Goal: Information Seeking & Learning: Compare options

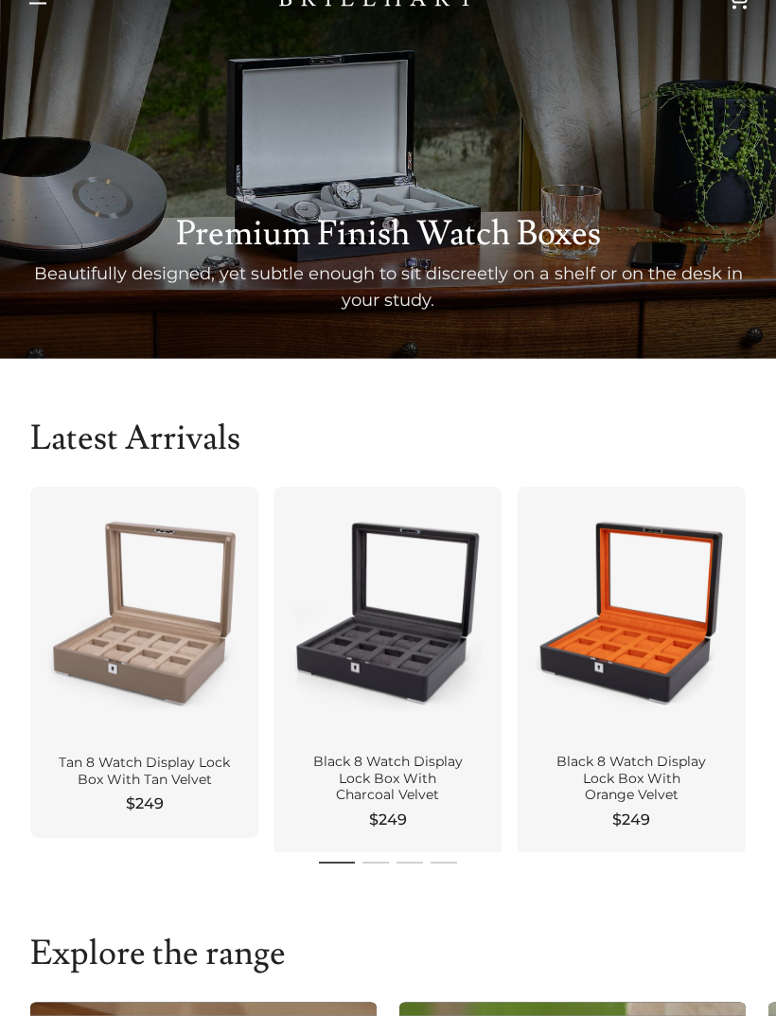
scroll to position [41, 0]
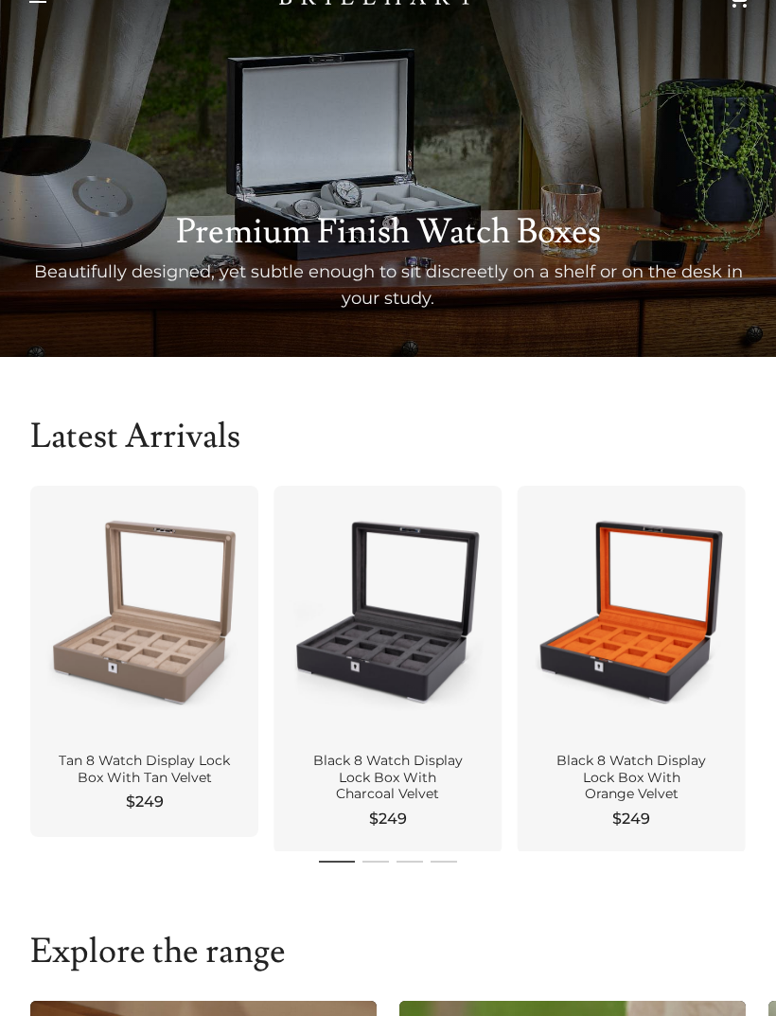
click at [337, 685] on div at bounding box center [388, 612] width 198 height 222
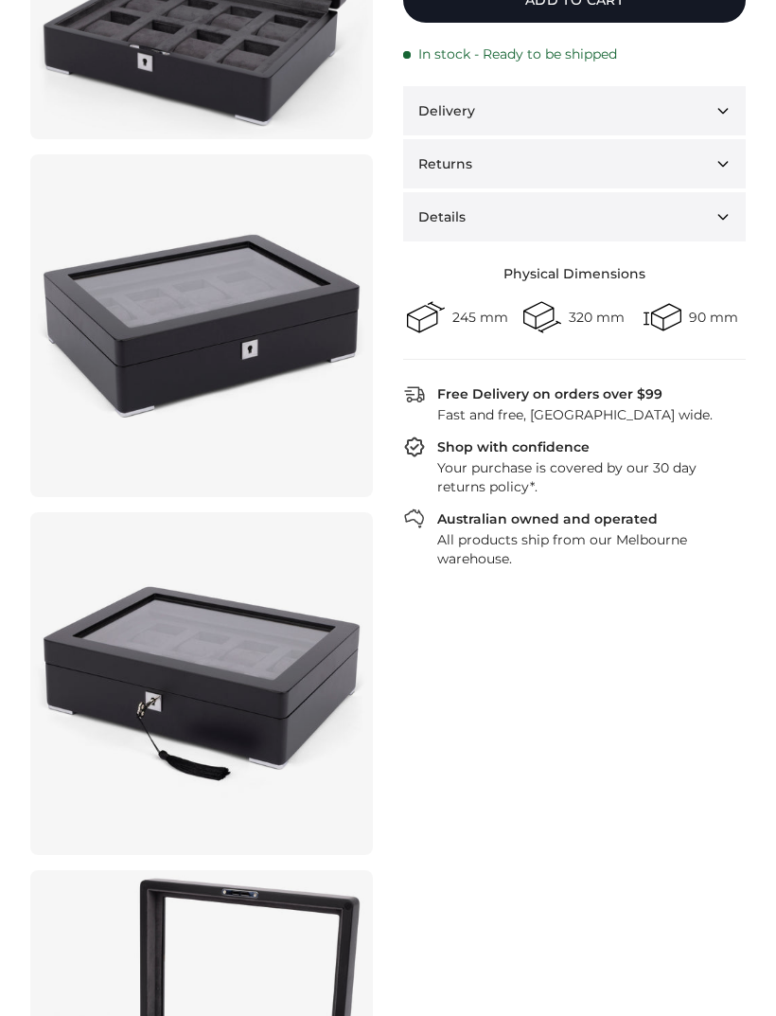
scroll to position [337, 0]
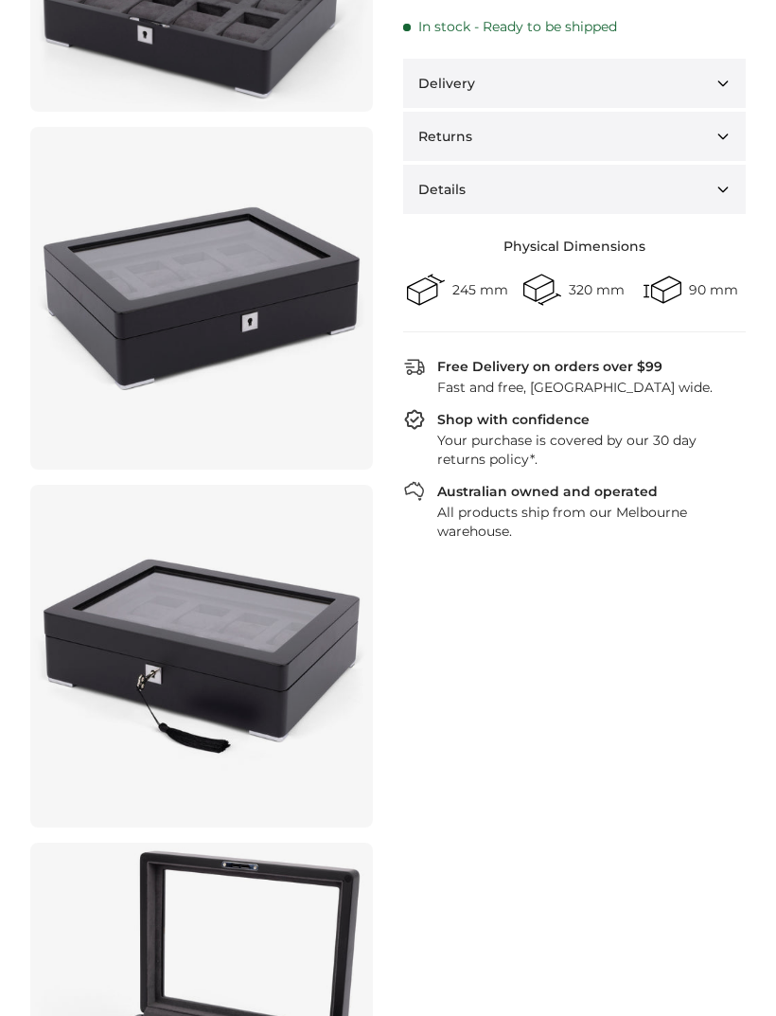
click at [153, 675] on link at bounding box center [201, 656] width 343 height 343
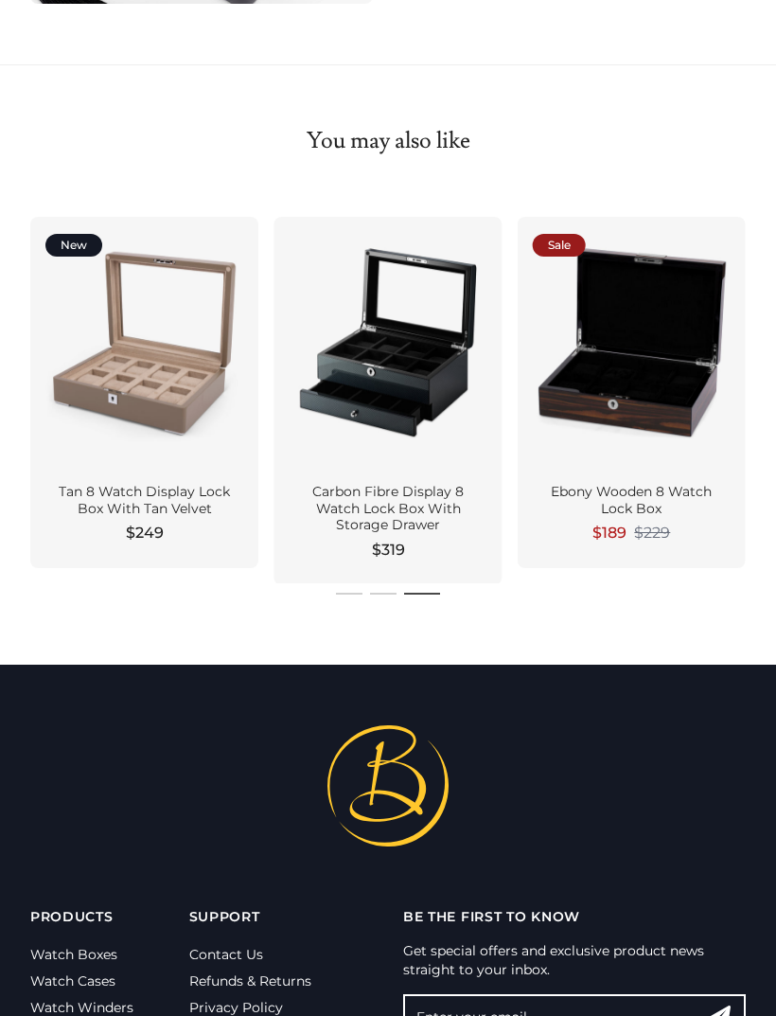
scroll to position [1876, 0]
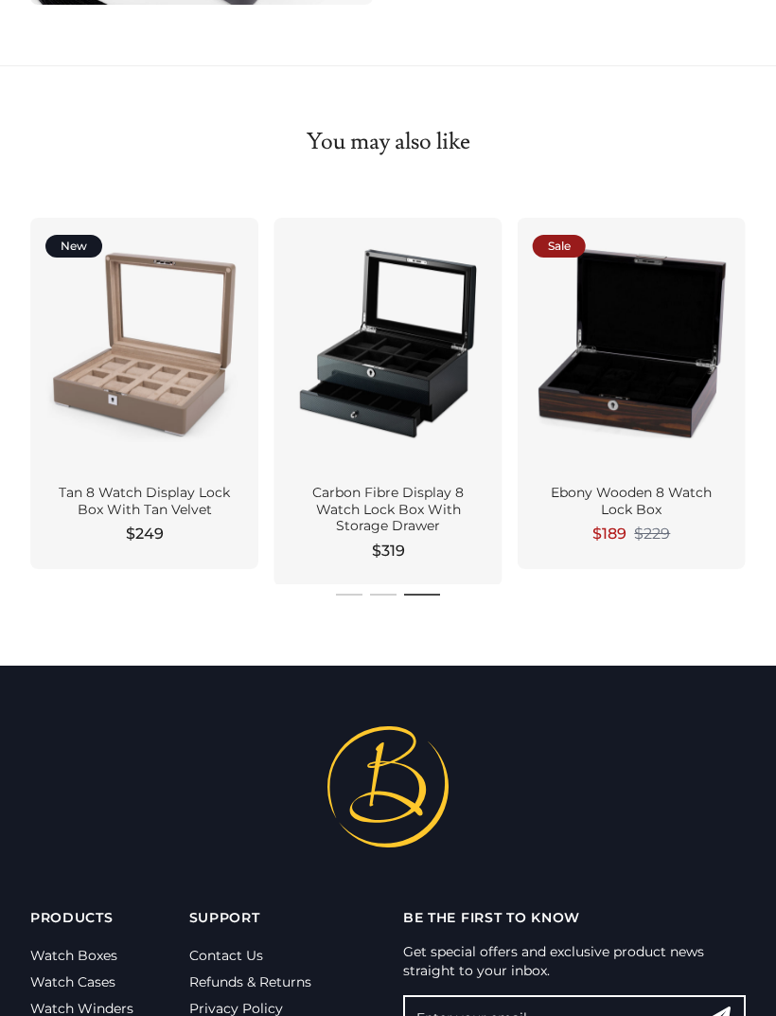
click at [601, 353] on div at bounding box center [632, 344] width 198 height 222
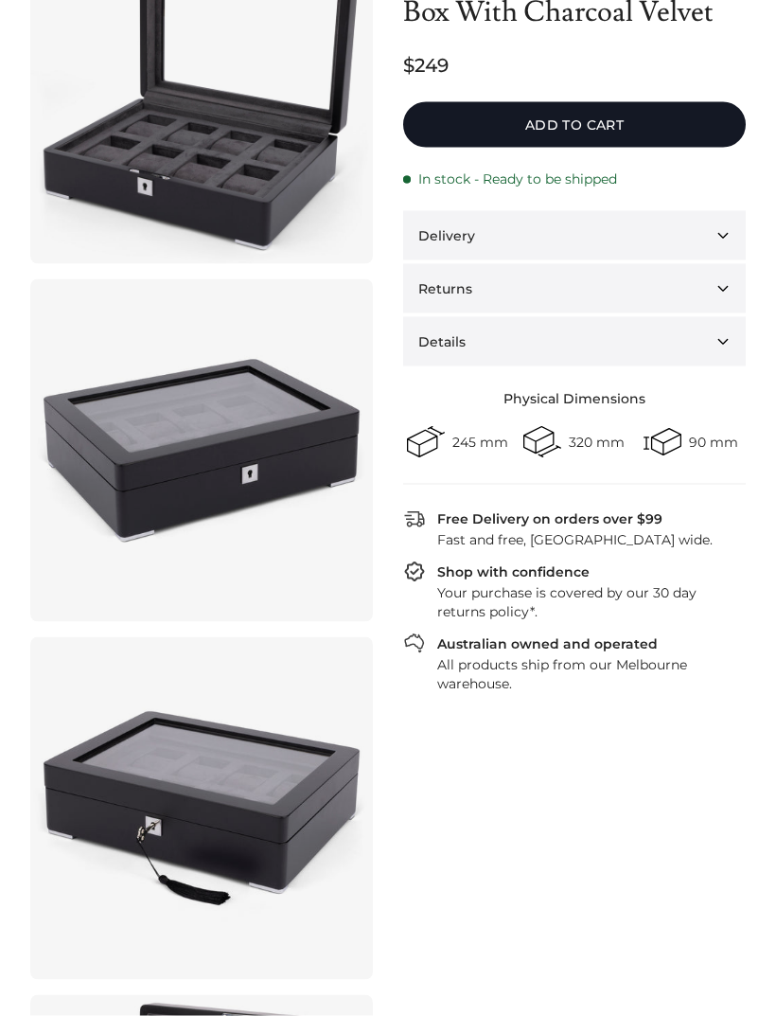
scroll to position [0, 0]
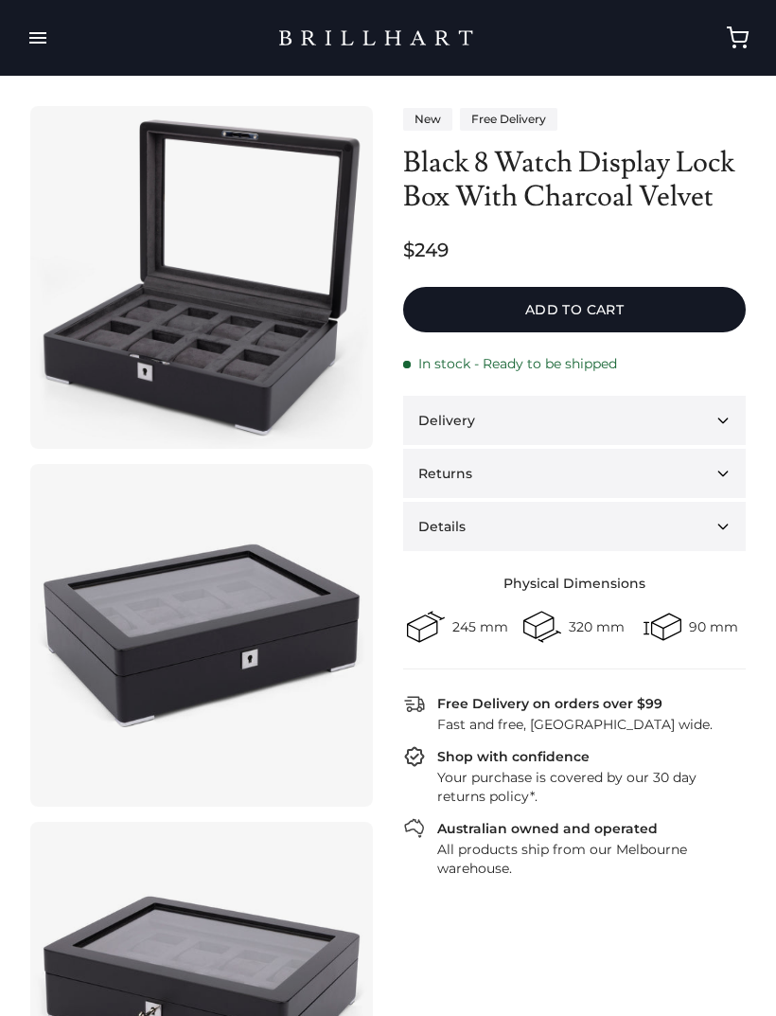
click at [40, 32] on button "button" at bounding box center [37, 37] width 45 height 53
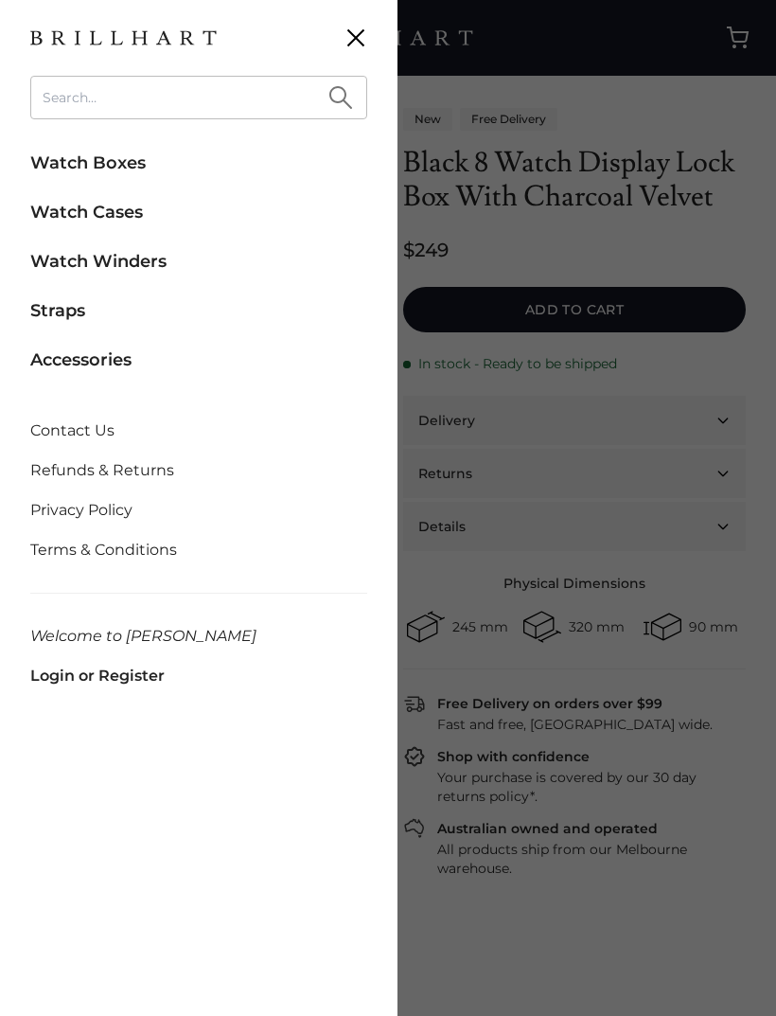
click at [63, 214] on link "Watch Cases" at bounding box center [198, 212] width 337 height 42
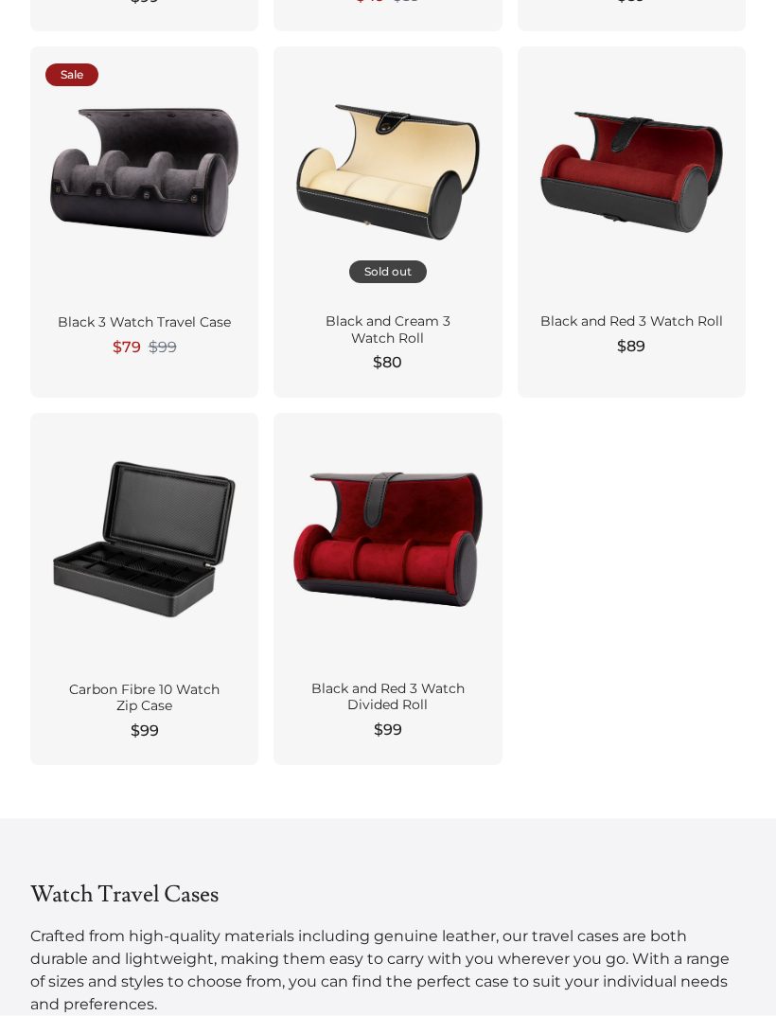
scroll to position [1290, 0]
click at [115, 543] on div at bounding box center [144, 539] width 198 height 222
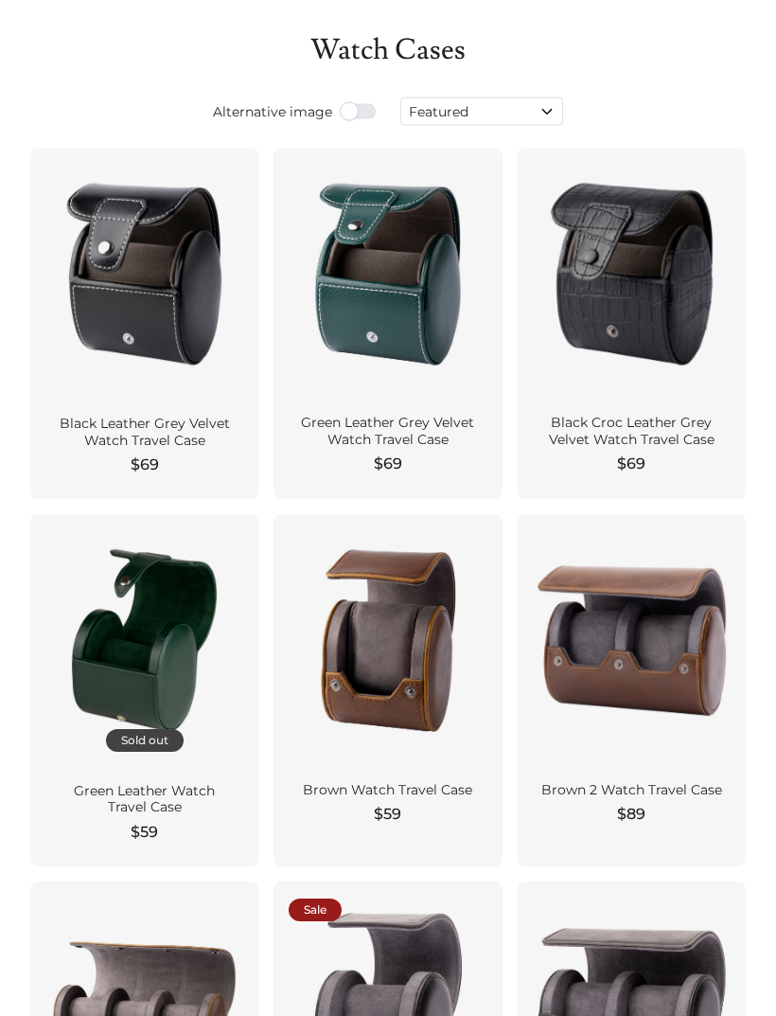
scroll to position [0, 0]
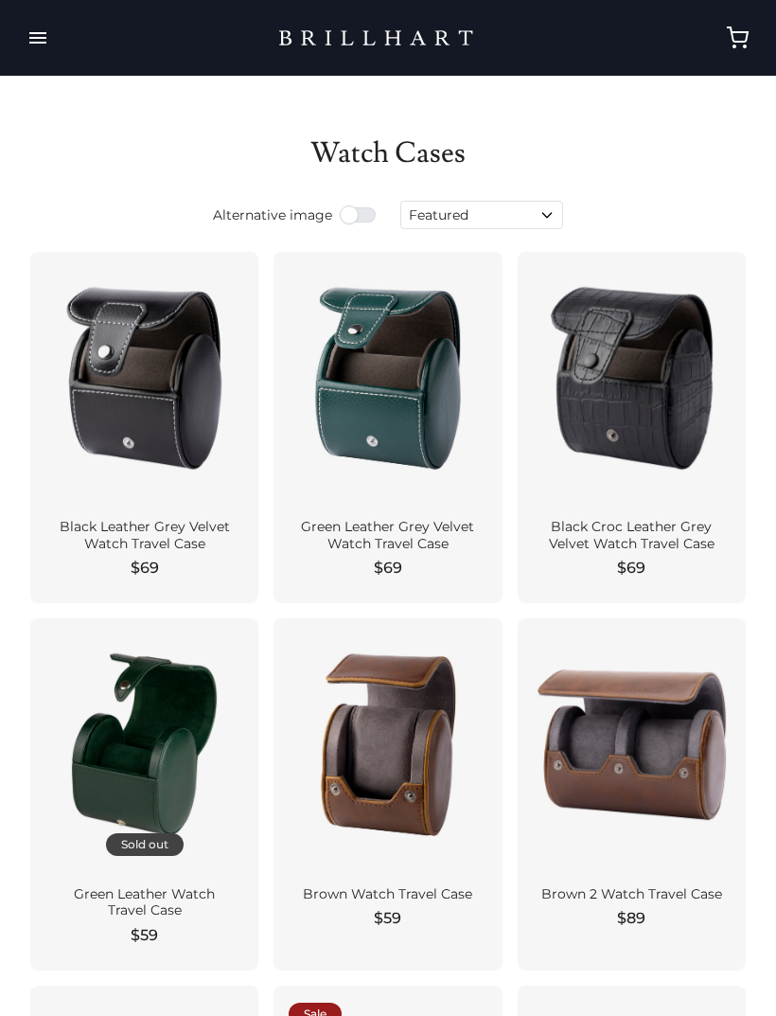
click at [40, 36] on button "button" at bounding box center [37, 37] width 45 height 53
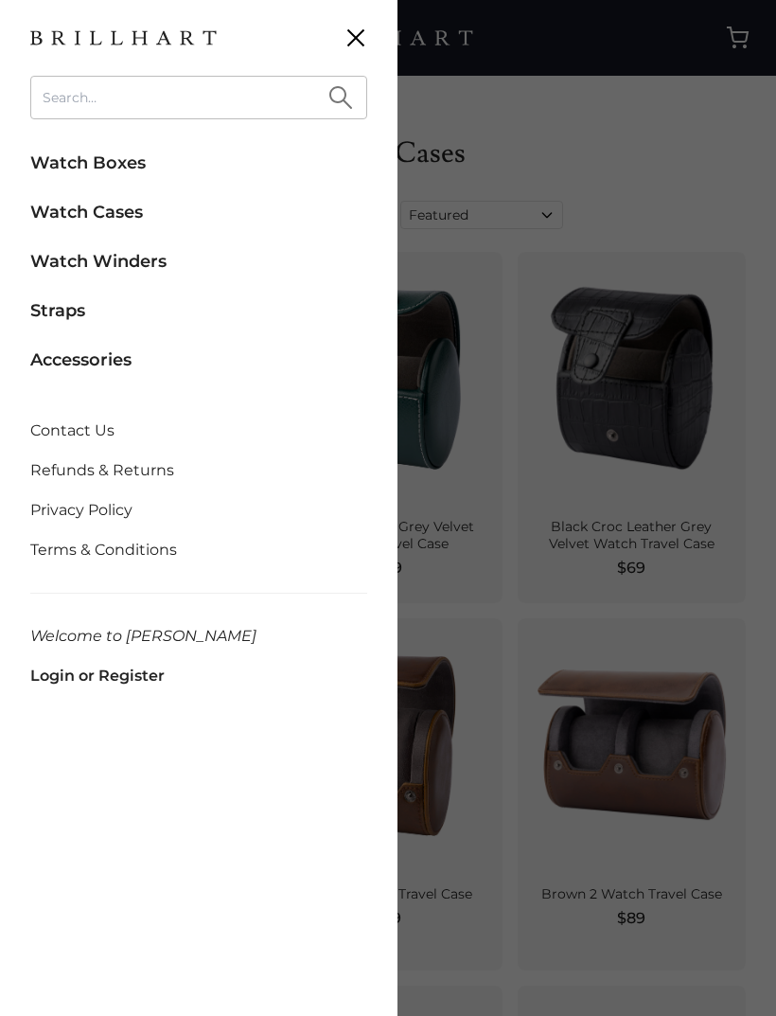
click at [72, 165] on link "Watch Boxes" at bounding box center [198, 163] width 337 height 42
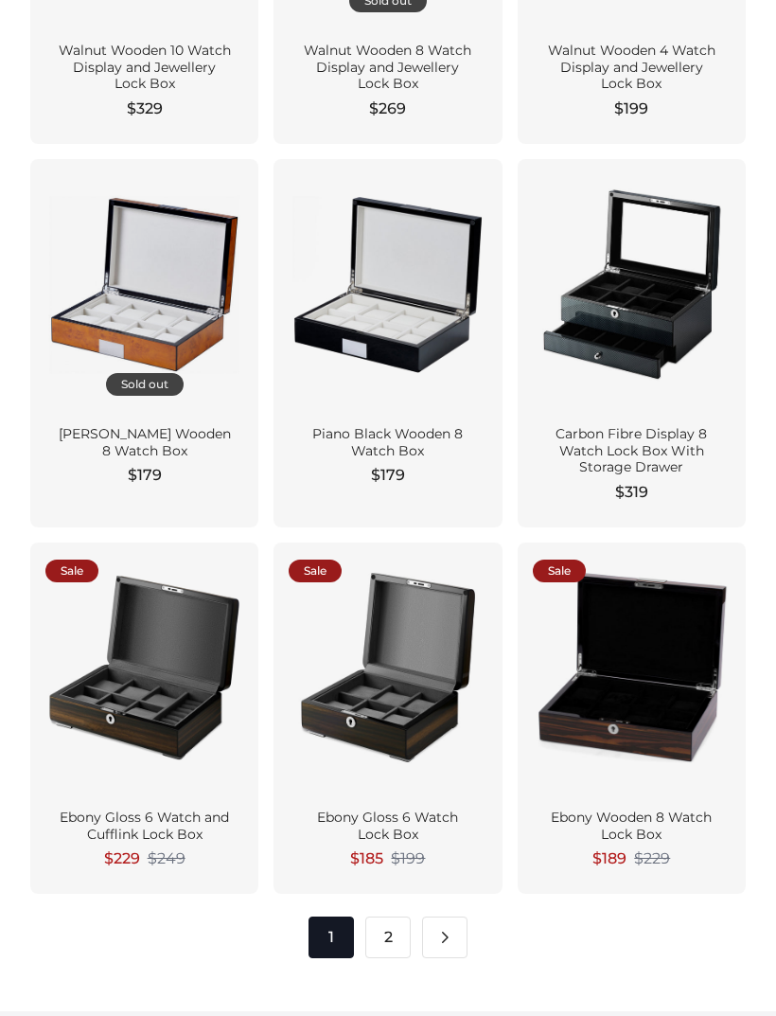
scroll to position [2360, 0]
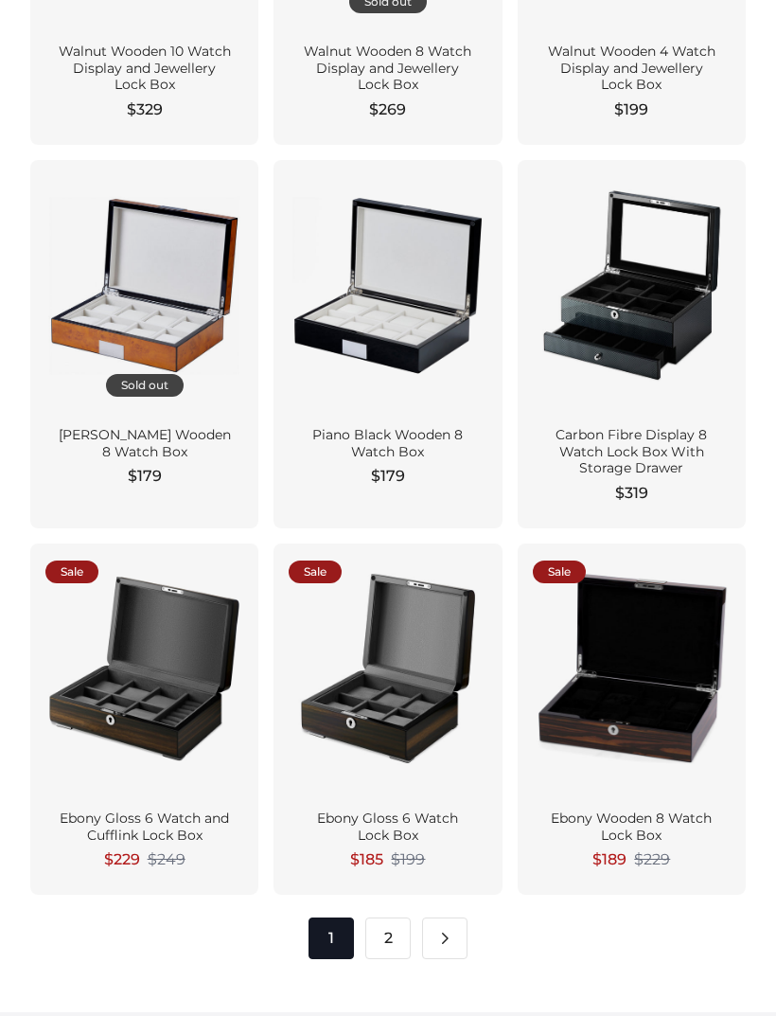
click at [82, 632] on div at bounding box center [144, 670] width 198 height 222
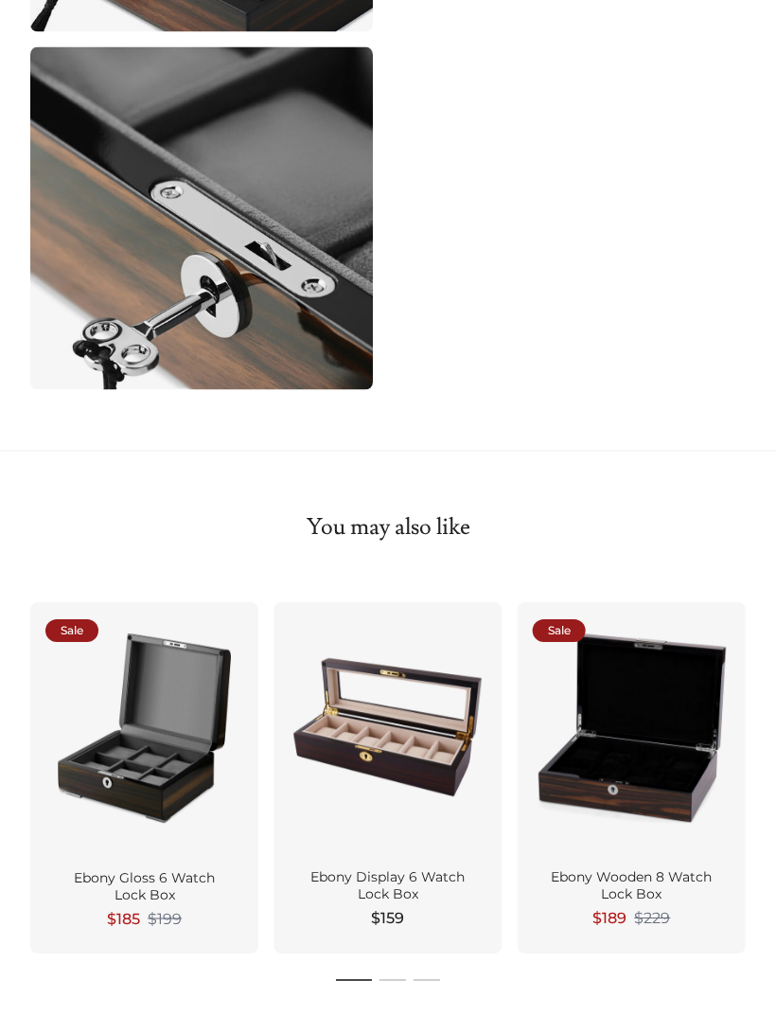
scroll to position [1166, 0]
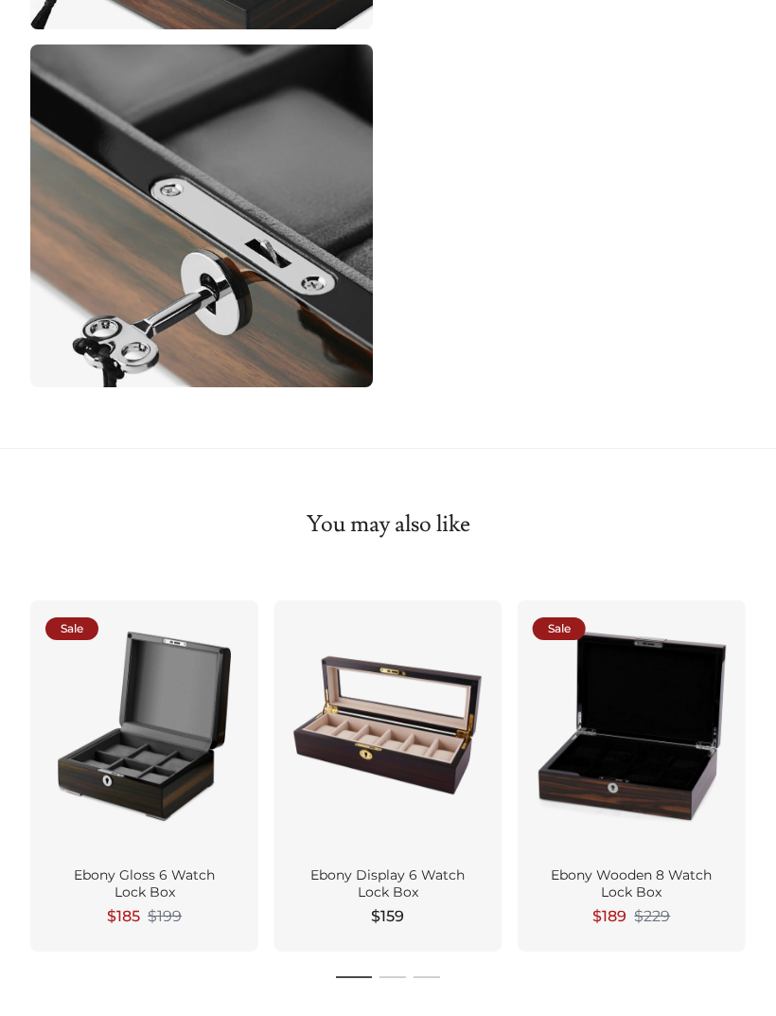
click at [616, 762] on div at bounding box center [632, 726] width 198 height 222
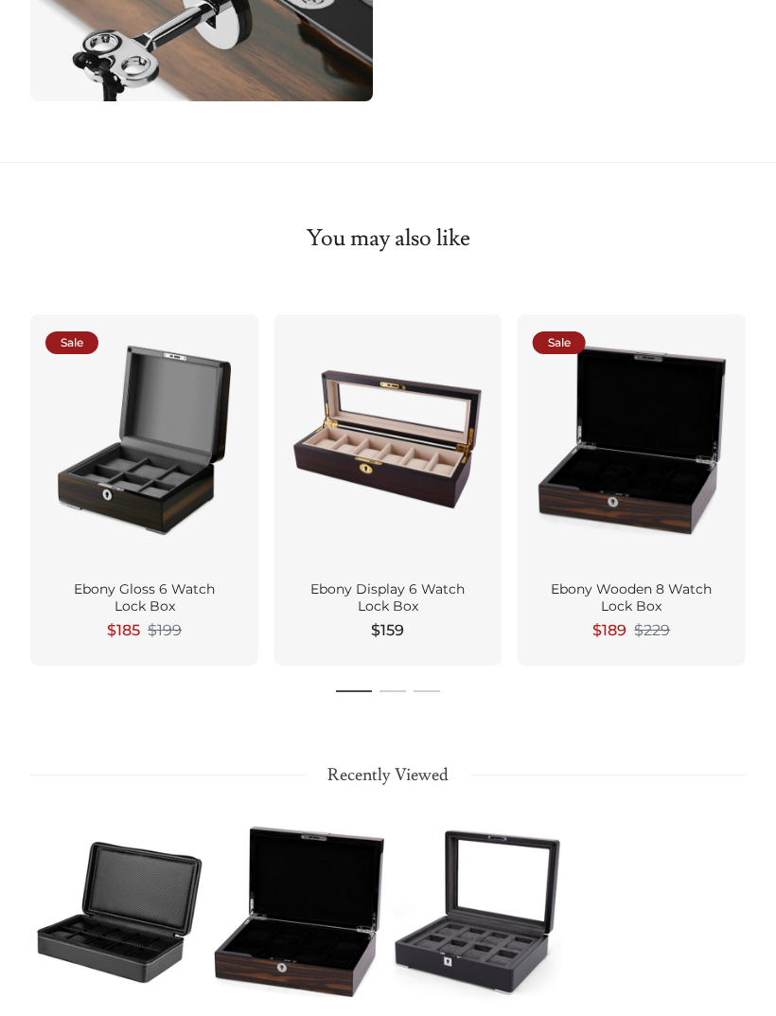
scroll to position [1452, 0]
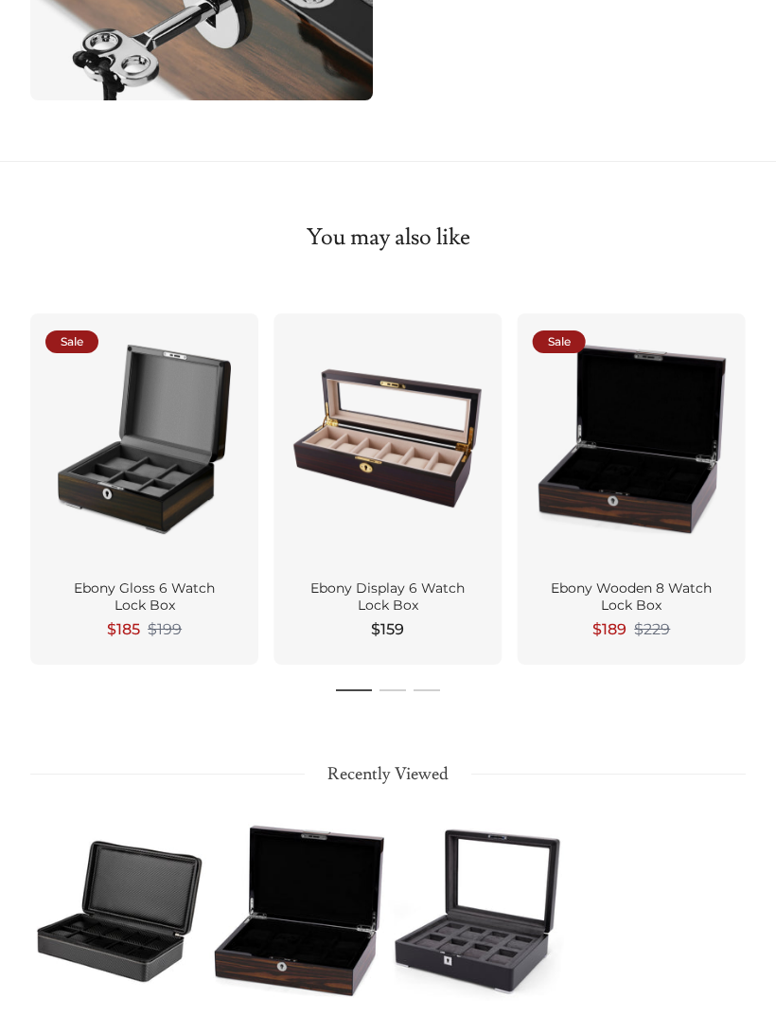
click at [81, 490] on div at bounding box center [144, 440] width 198 height 222
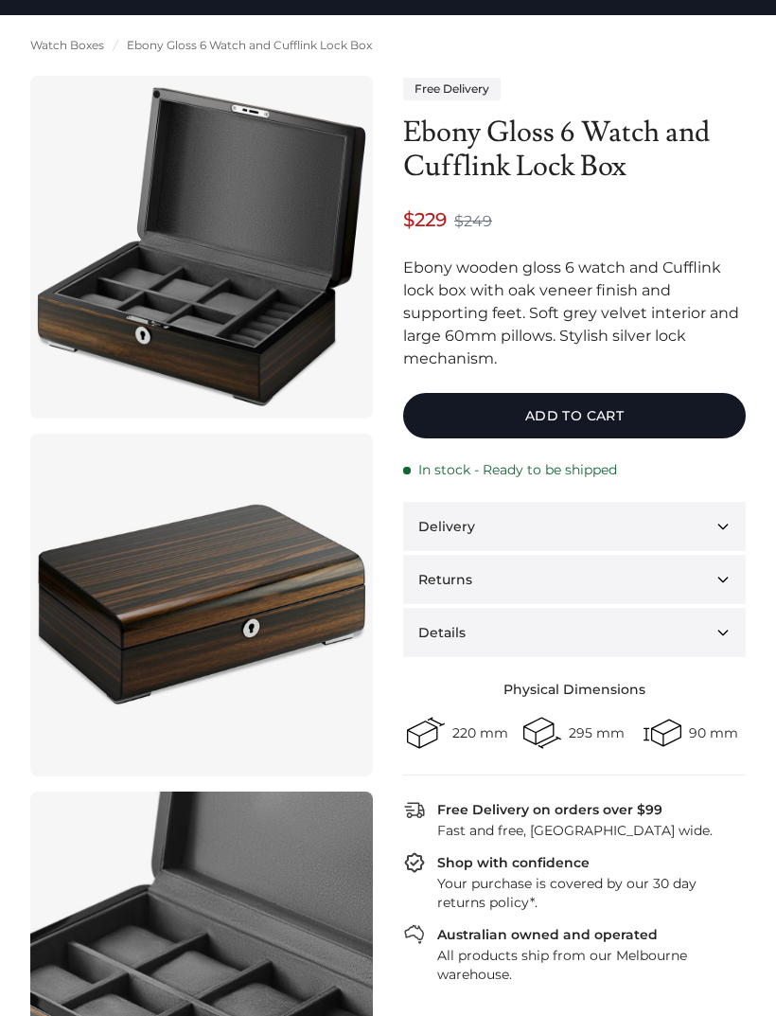
scroll to position [0, 0]
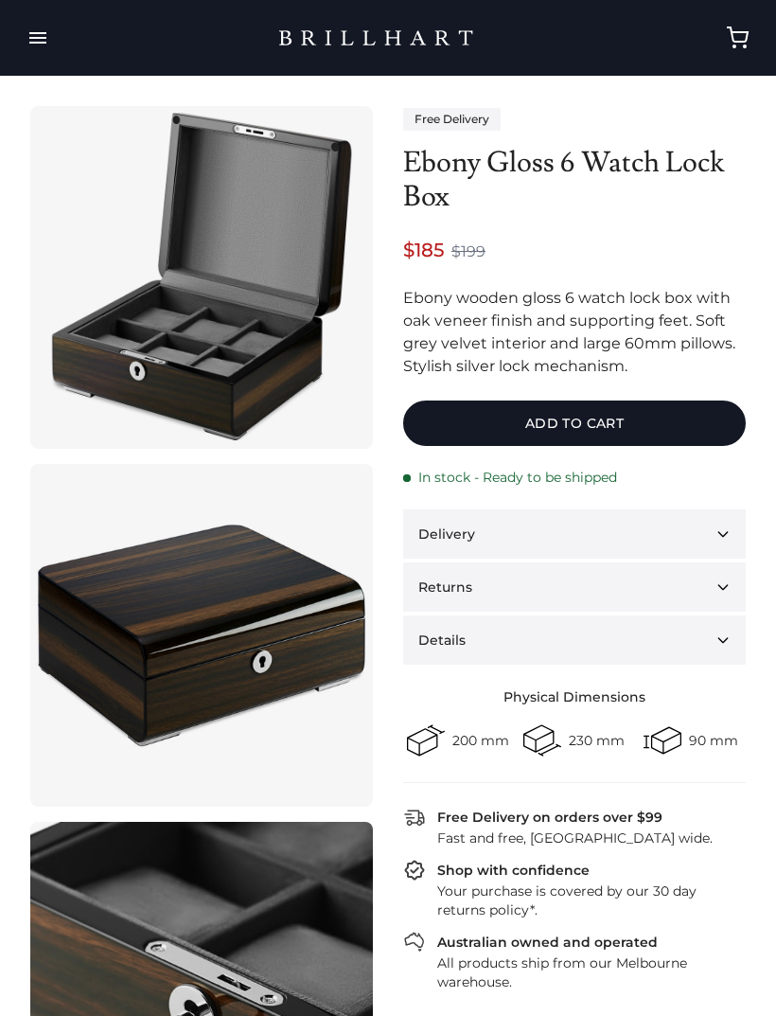
click at [95, 430] on img at bounding box center [201, 277] width 343 height 343
